Goal: Transaction & Acquisition: Purchase product/service

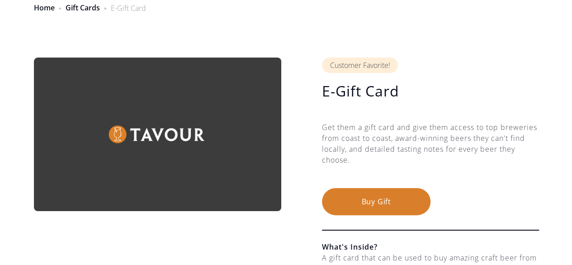
scroll to position [47, 0]
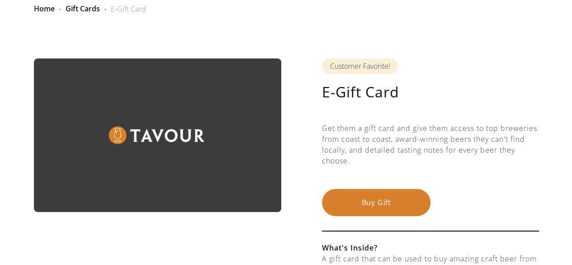
click at [383, 198] on button "Buy Gift" at bounding box center [376, 202] width 109 height 27
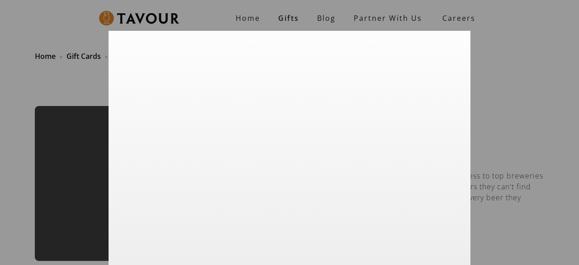
scroll to position [33, 0]
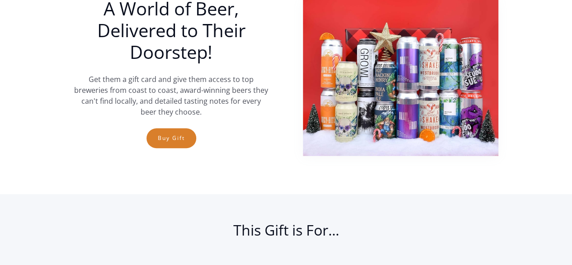
scroll to position [329, 0]
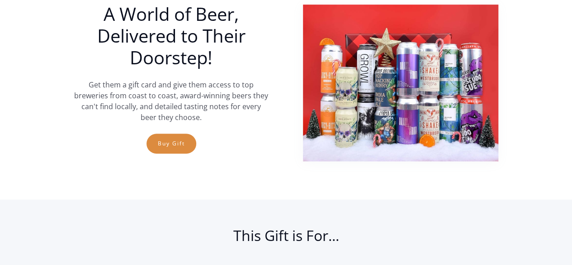
click at [181, 147] on link "Buy Gift" at bounding box center [172, 143] width 50 height 20
